Goal: Task Accomplishment & Management: Use online tool/utility

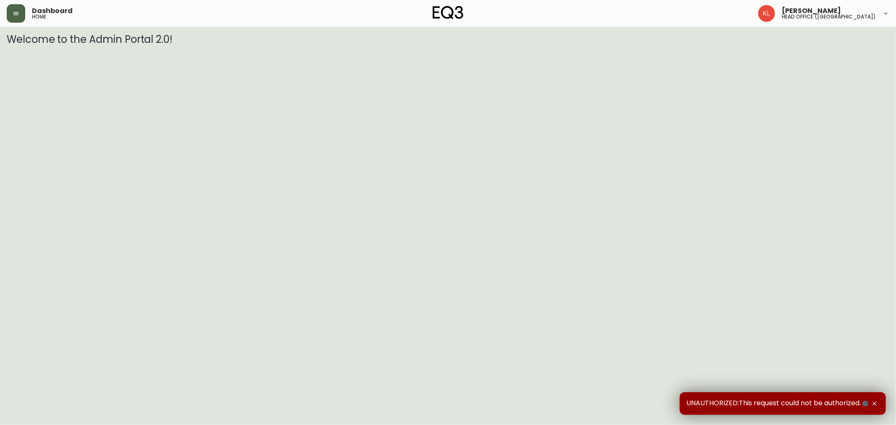
click at [19, 11] on button "button" at bounding box center [16, 13] width 18 height 18
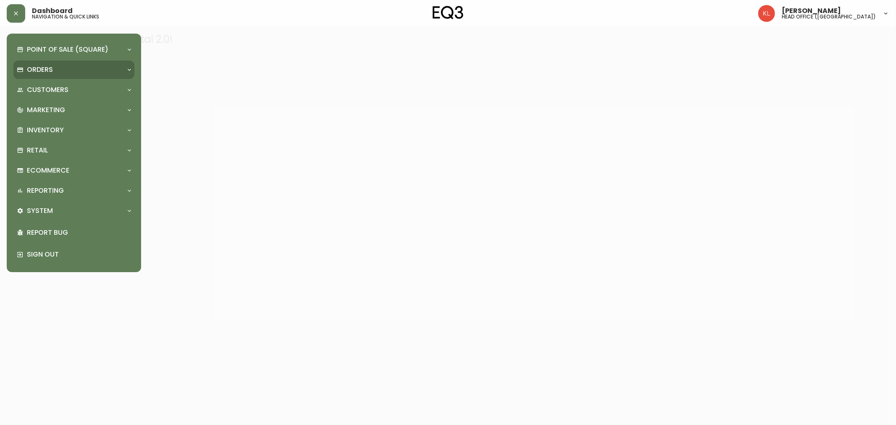
click at [44, 72] on p "Orders" at bounding box center [40, 69] width 26 height 9
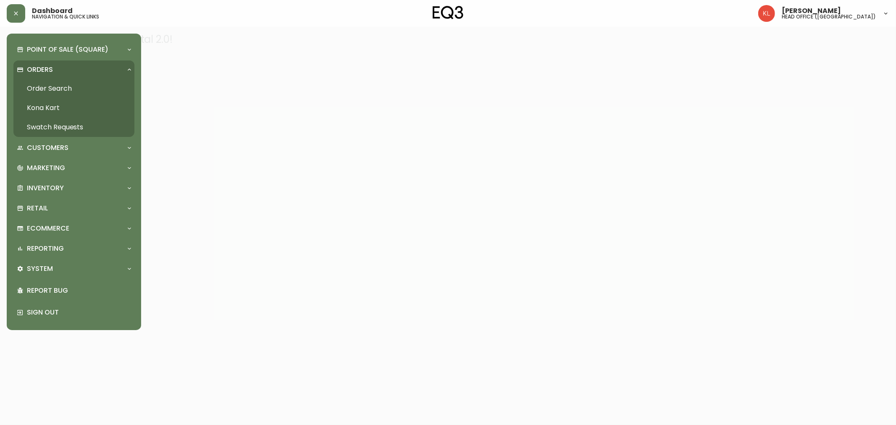
click at [43, 95] on link "Order Search" at bounding box center [73, 88] width 121 height 19
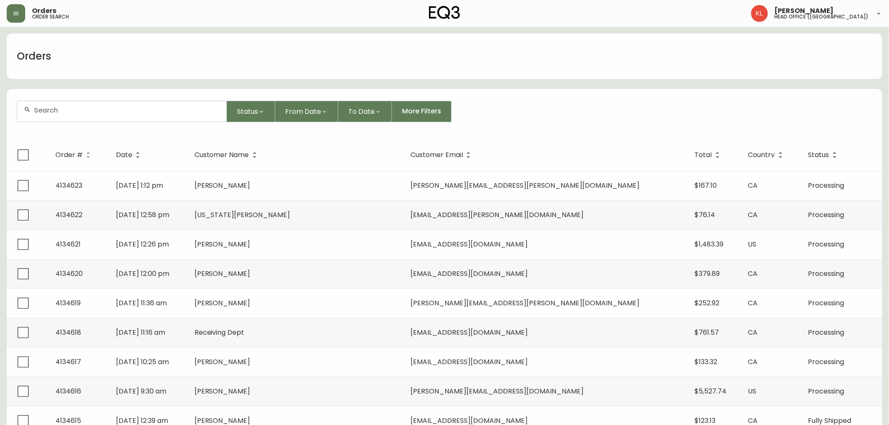
click at [47, 110] on input "text" at bounding box center [127, 110] width 186 height 8
paste input "3180-002-1"
type input "3180-002-1"
click at [15, 15] on icon "button" at bounding box center [16, 13] width 7 height 7
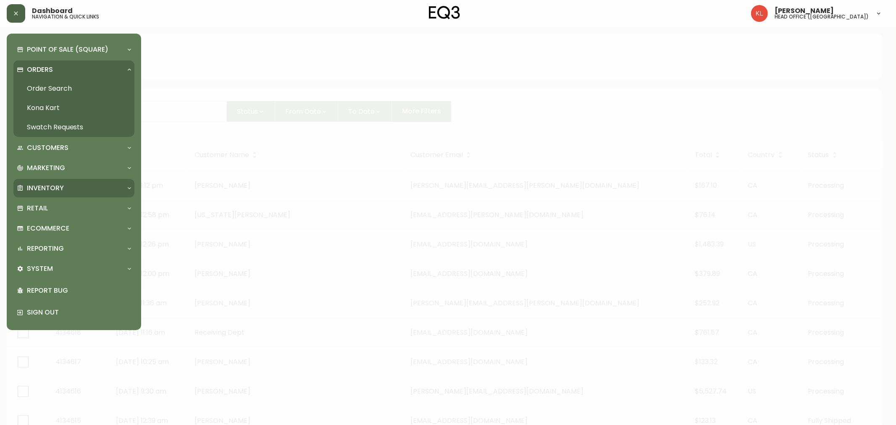
click at [35, 192] on p "Inventory" at bounding box center [45, 188] width 37 height 9
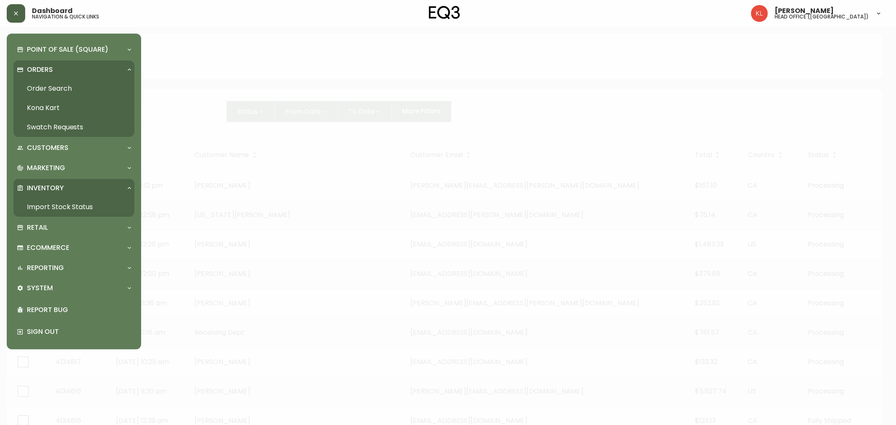
click at [40, 207] on link "Import Stock Status" at bounding box center [73, 206] width 121 height 19
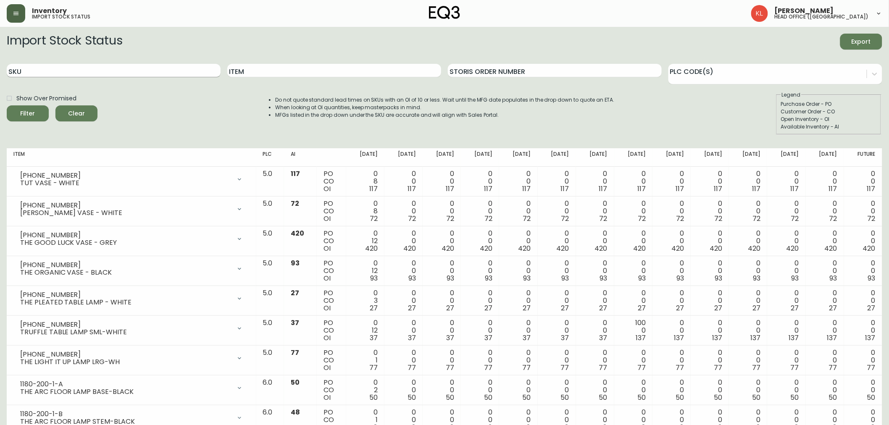
click at [45, 76] on input "SKU" at bounding box center [114, 70] width 214 height 13
paste input "3180-002-1"
type input "3180-002-1"
click at [7, 105] on button "Filter" at bounding box center [28, 113] width 42 height 16
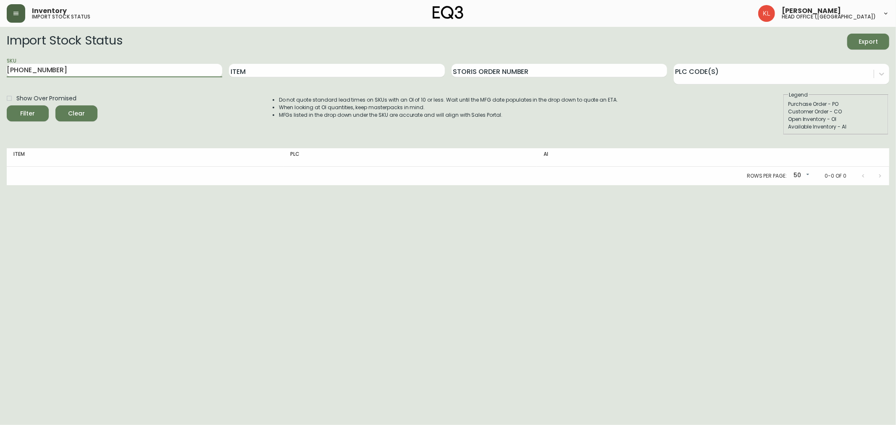
click at [20, 11] on button "button" at bounding box center [16, 13] width 18 height 18
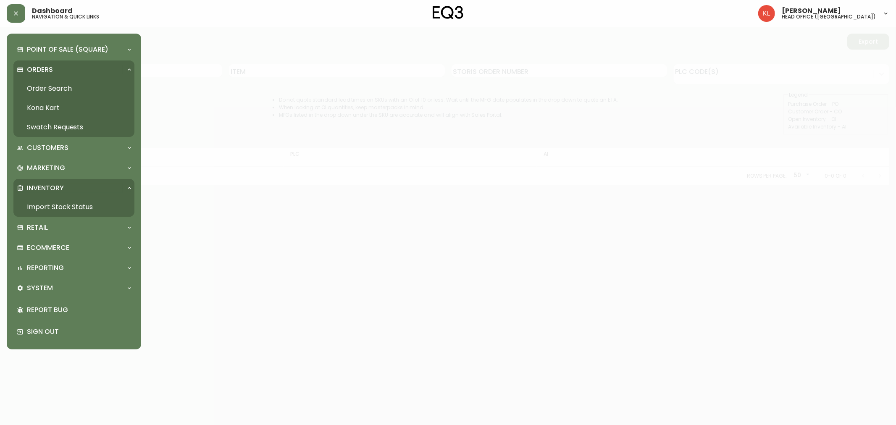
click at [39, 88] on link "Order Search" at bounding box center [73, 88] width 121 height 19
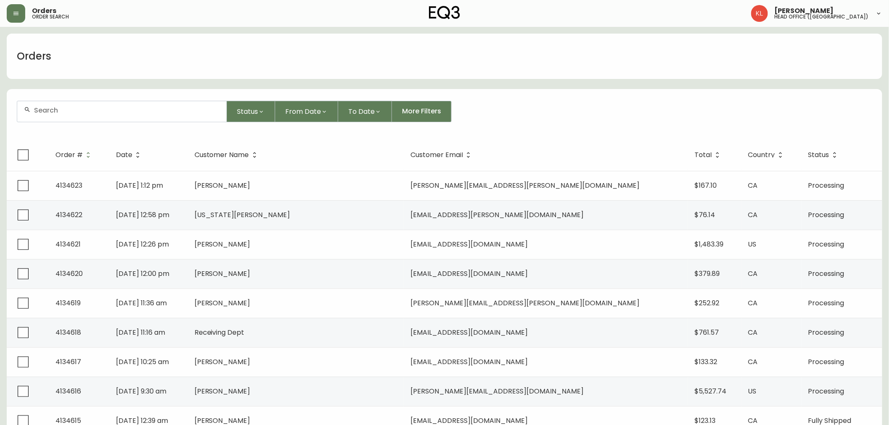
click at [135, 105] on div at bounding box center [121, 111] width 209 height 21
paste input "4133423"
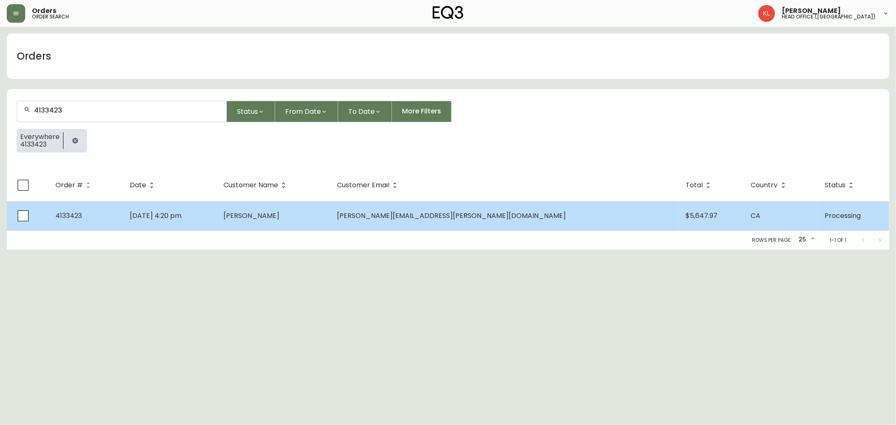
type input "4133423"
click at [299, 203] on td "Brett Kane" at bounding box center [273, 215] width 113 height 29
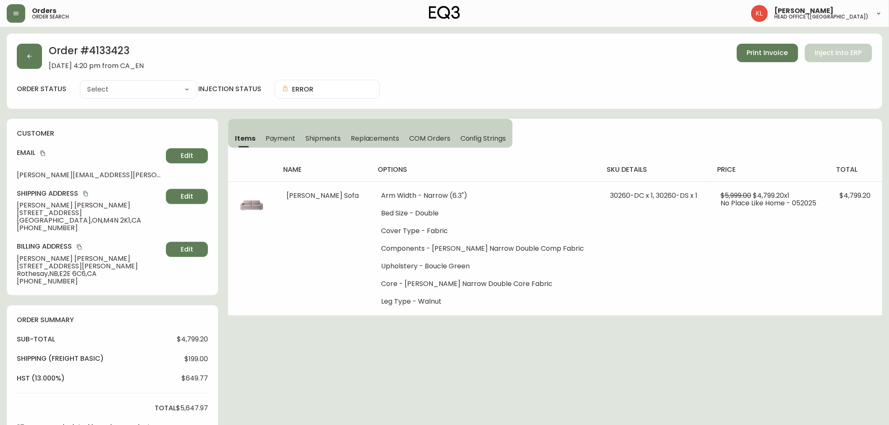
type input "Processing"
select select "PROCESSING"
click at [22, 62] on button "button" at bounding box center [29, 56] width 25 height 25
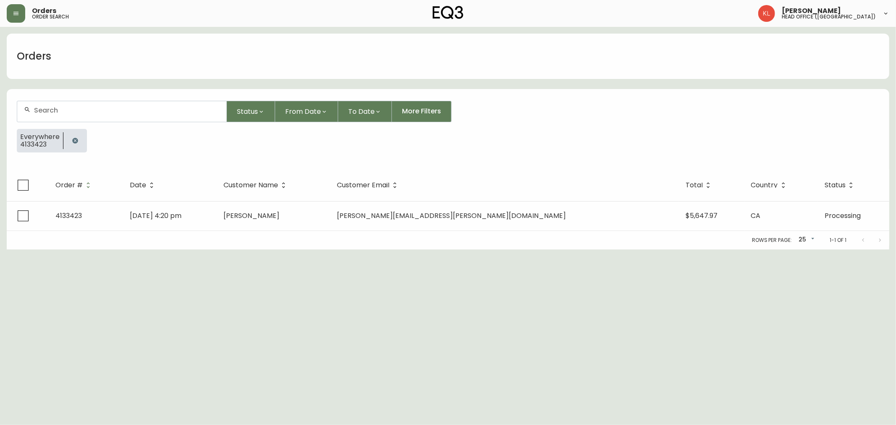
click at [76, 141] on icon "button" at bounding box center [75, 140] width 7 height 7
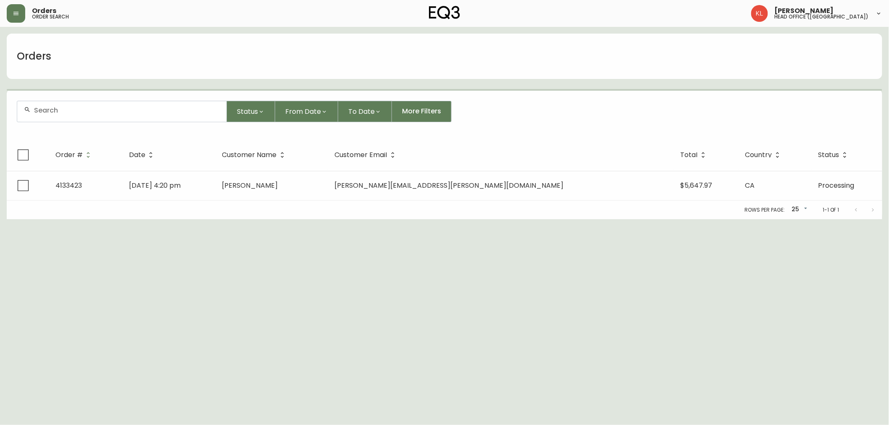
click at [74, 104] on div at bounding box center [121, 111] width 209 height 21
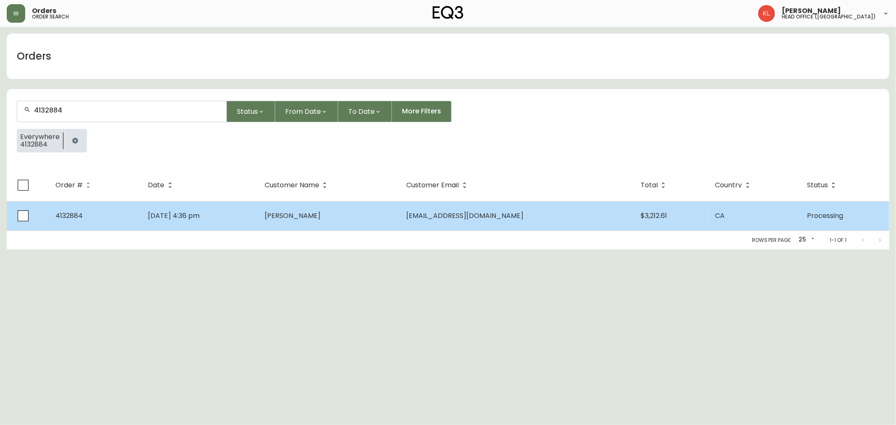
type input "4132884"
click at [389, 221] on td "Josh Wiebe" at bounding box center [329, 215] width 142 height 29
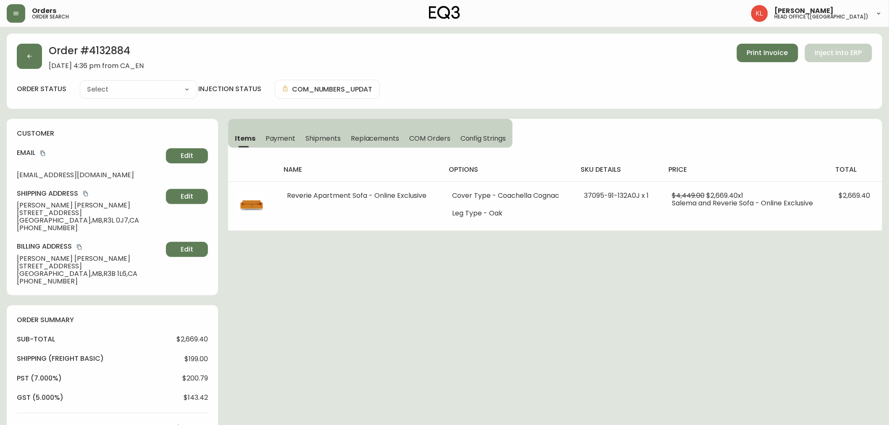
type input "Processing"
select select "PROCESSING"
click at [26, 59] on icon "button" at bounding box center [29, 56] width 7 height 7
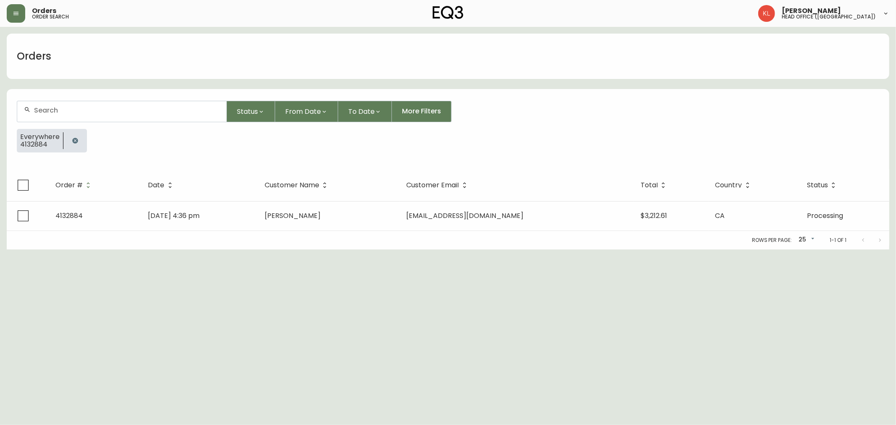
click at [76, 141] on icon "button" at bounding box center [75, 140] width 7 height 7
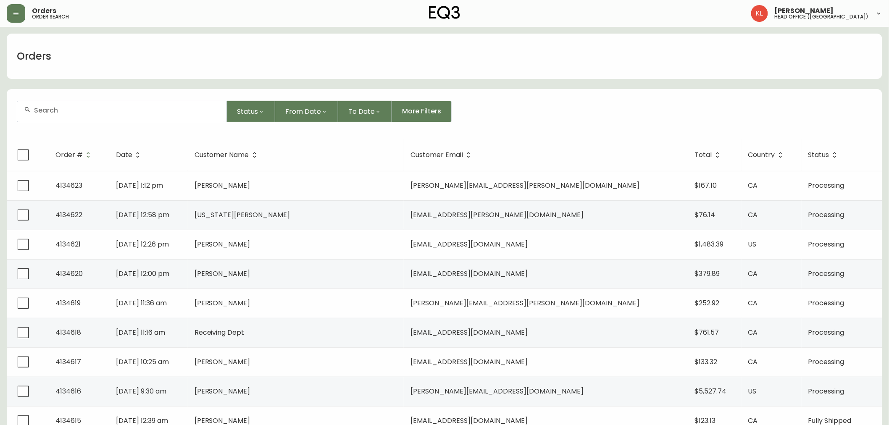
click at [69, 120] on div at bounding box center [121, 111] width 209 height 21
paste input "a.home.douglas@gmail.com"
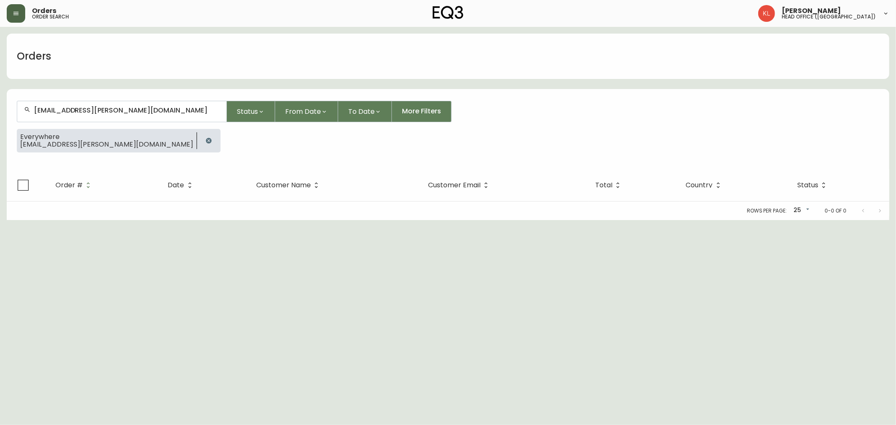
type input "a.home.douglas@gmail.com"
drag, startPoint x: 138, startPoint y: 115, endPoint x: 3, endPoint y: 89, distance: 137.3
click at [3, 89] on main "Orders a.home.douglas@gmail.com Status From Date To Date More Filters Everywher…" at bounding box center [448, 123] width 896 height 193
click at [206, 139] on icon "button" at bounding box center [208, 140] width 5 height 5
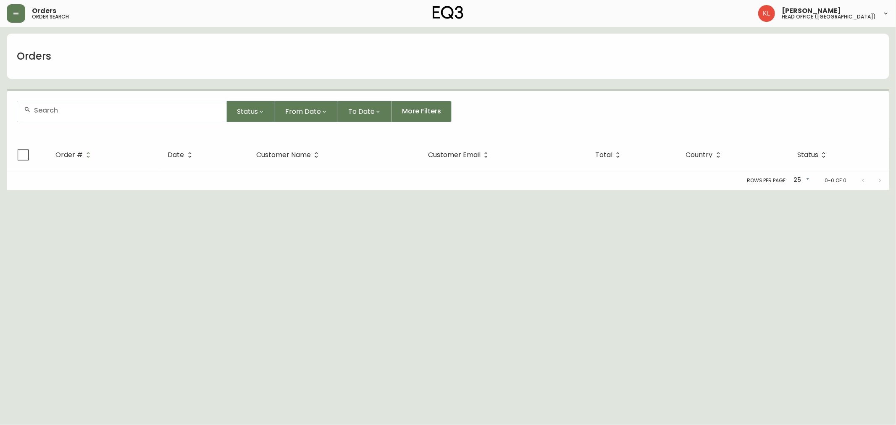
click at [81, 114] on div at bounding box center [121, 111] width 209 height 21
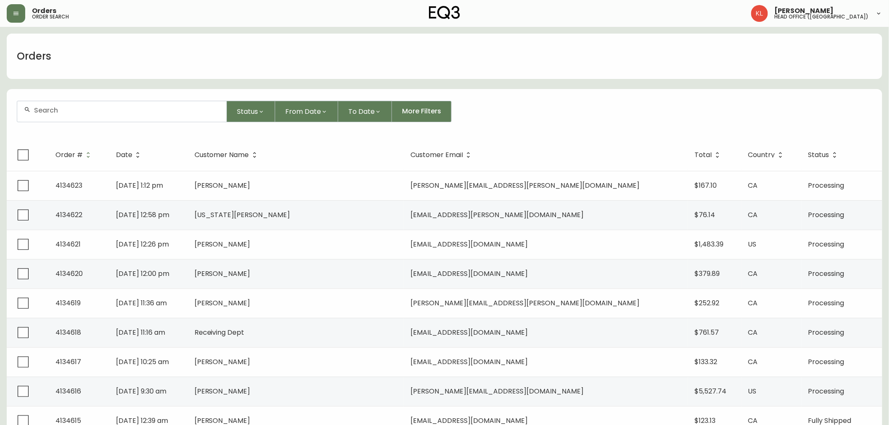
paste input "stephenogrady1@gmail.com"
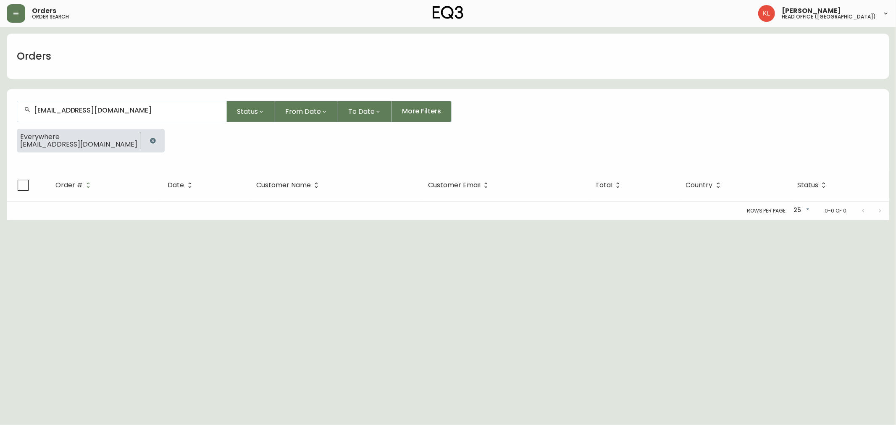
type input "stephenogrady1@gmail.com"
click at [150, 141] on icon "button" at bounding box center [153, 140] width 7 height 7
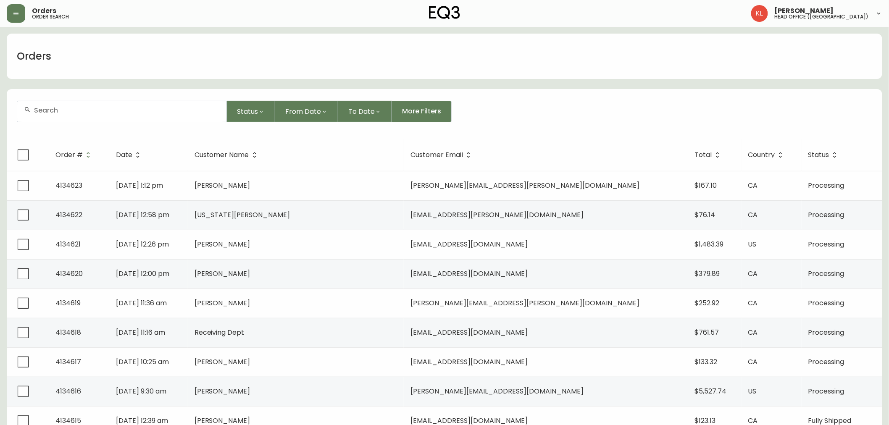
click at [71, 107] on input "text" at bounding box center [127, 110] width 186 height 8
paste input "4130391"
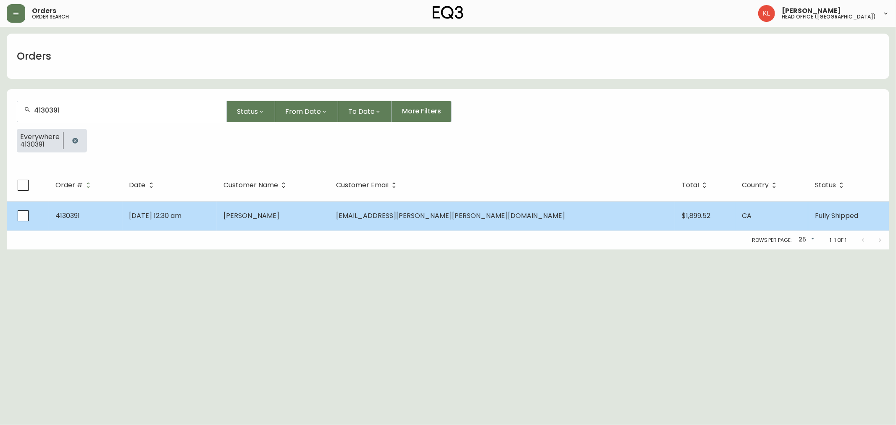
type input "4130391"
click at [217, 214] on td "Jan 23 2025, 12:30 am" at bounding box center [170, 215] width 94 height 29
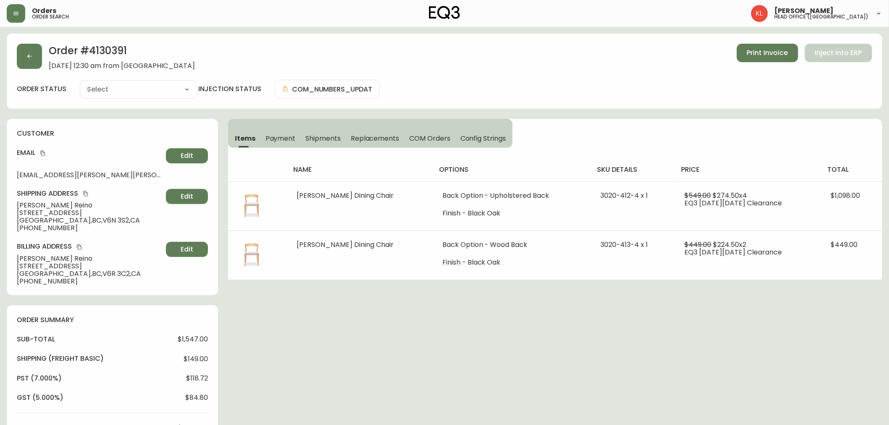
type input "Fully Shipped"
select select "FULLY_SHIPPED"
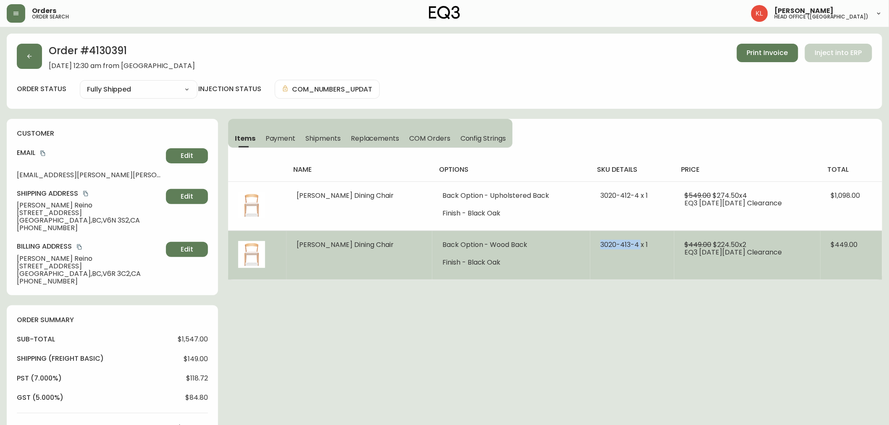
drag, startPoint x: 622, startPoint y: 246, endPoint x: 582, endPoint y: 248, distance: 40.8
click at [600, 248] on span "3020-413-4 x 1" at bounding box center [623, 245] width 47 height 10
copy span "3020-413-4"
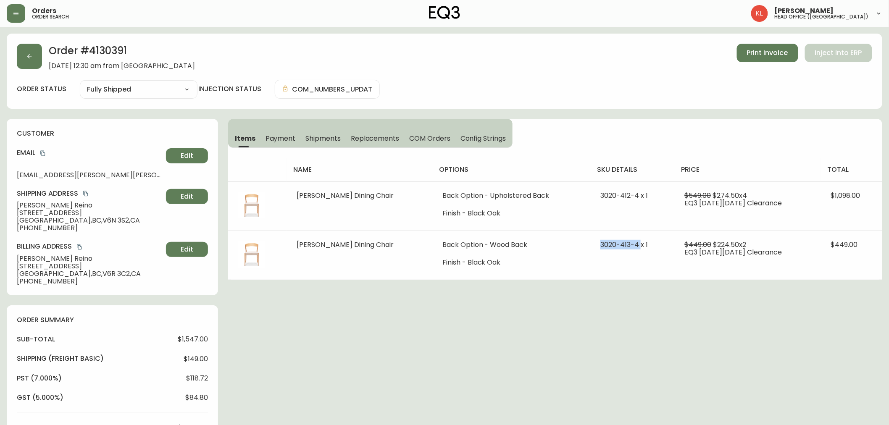
click at [17, 11] on icon "button" at bounding box center [16, 13] width 7 height 7
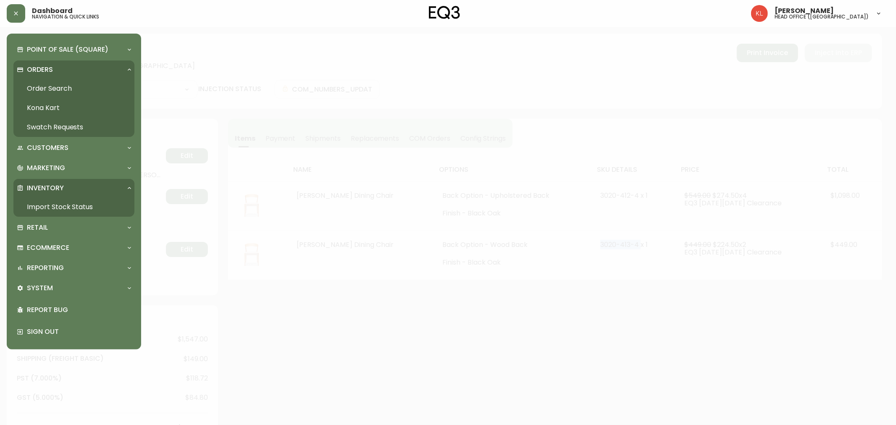
click at [55, 210] on link "Import Stock Status" at bounding box center [73, 206] width 121 height 19
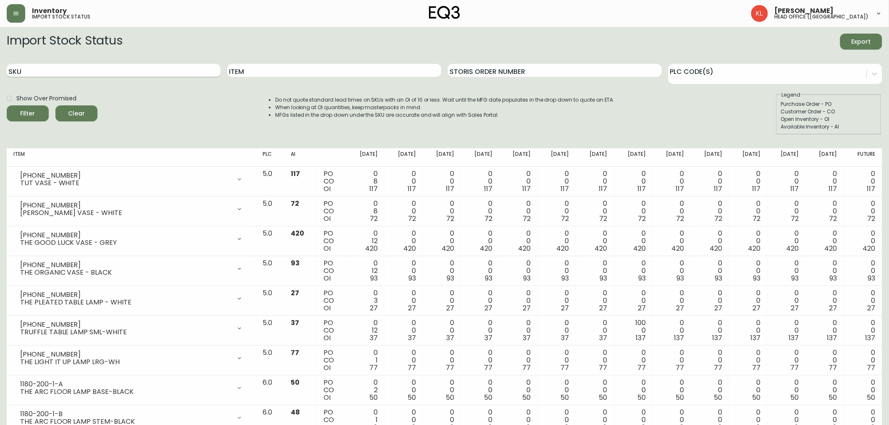
click at [80, 71] on input "SKU" at bounding box center [114, 70] width 214 height 13
paste input "3020-413-4"
type input "3020-413-4"
click at [7, 105] on button "Filter" at bounding box center [28, 113] width 42 height 16
